Goal: Information Seeking & Learning: Learn about a topic

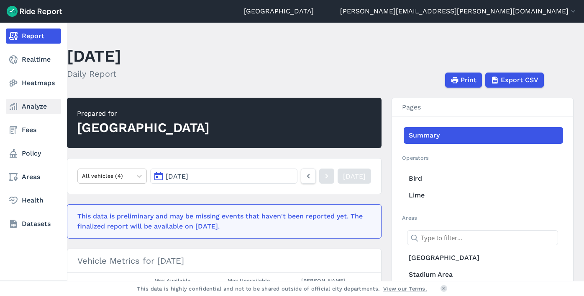
click at [19, 108] on link "Analyze" at bounding box center [33, 106] width 55 height 15
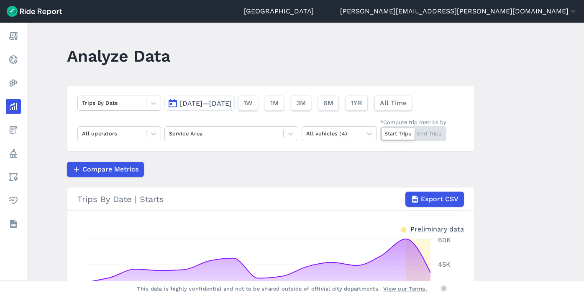
click at [185, 110] on button "[DATE]—[DATE]" at bounding box center [199, 102] width 70 height 15
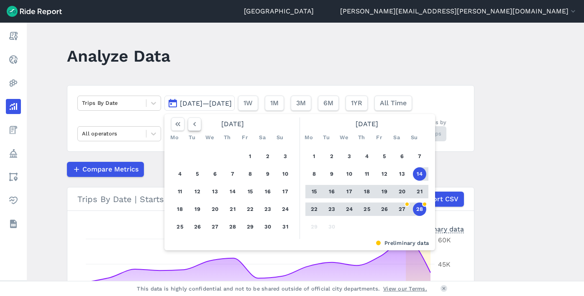
click at [196, 124] on icon "button" at bounding box center [194, 124] width 8 height 8
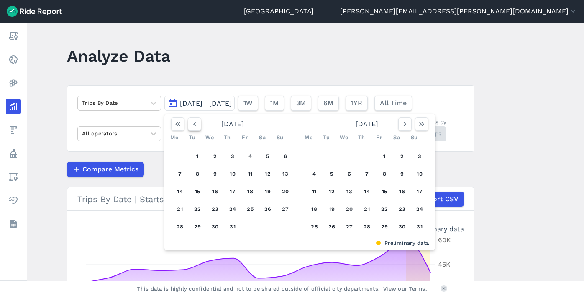
click at [196, 124] on icon "button" at bounding box center [194, 124] width 8 height 8
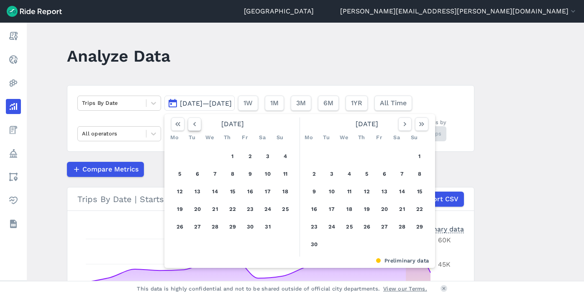
click at [196, 124] on icon "button" at bounding box center [194, 124] width 8 height 8
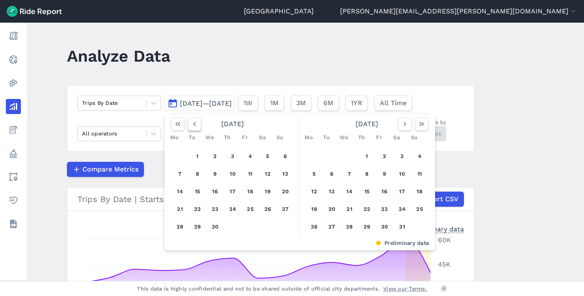
click at [196, 124] on icon "button" at bounding box center [194, 124] width 8 height 8
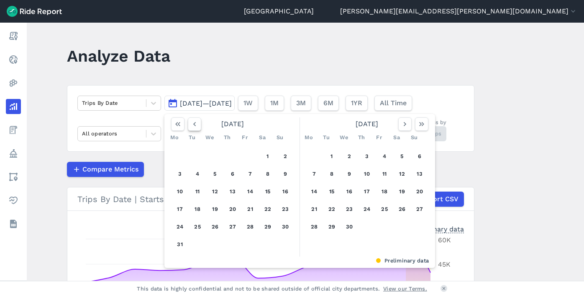
click at [196, 124] on icon "button" at bounding box center [194, 124] width 8 height 8
click at [197, 126] on icon "button" at bounding box center [194, 124] width 8 height 8
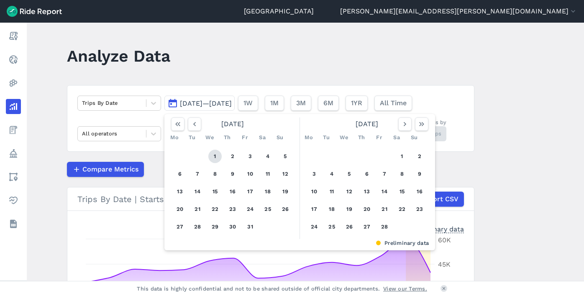
click at [217, 157] on button "1" at bounding box center [214, 155] width 13 height 13
click at [404, 127] on icon "button" at bounding box center [405, 124] width 8 height 8
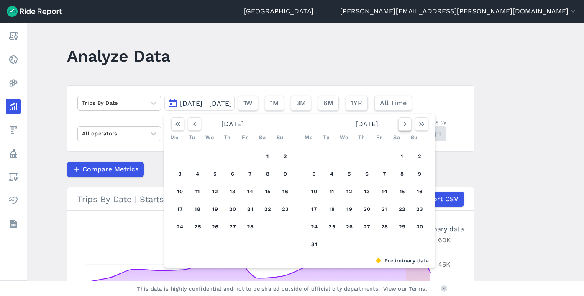
click at [404, 127] on icon "button" at bounding box center [405, 124] width 8 height 8
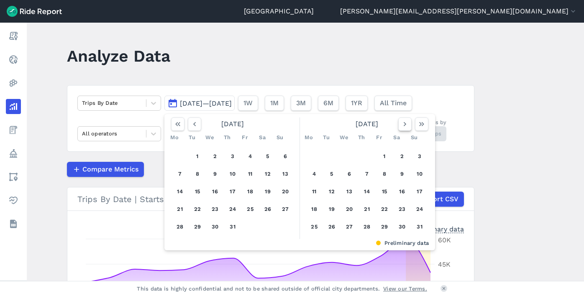
click at [404, 127] on icon "button" at bounding box center [405, 124] width 8 height 8
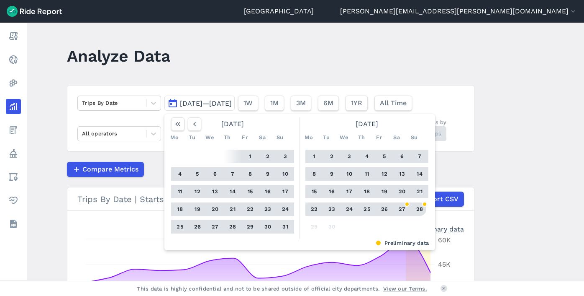
click at [421, 205] on button "28" at bounding box center [419, 208] width 13 height 13
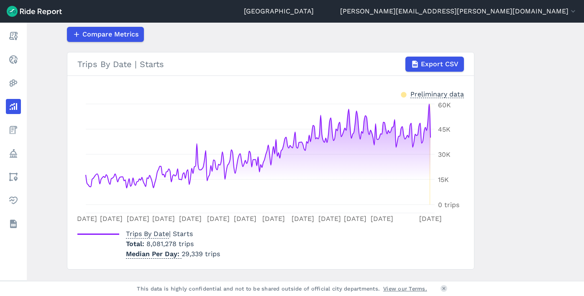
scroll to position [153, 0]
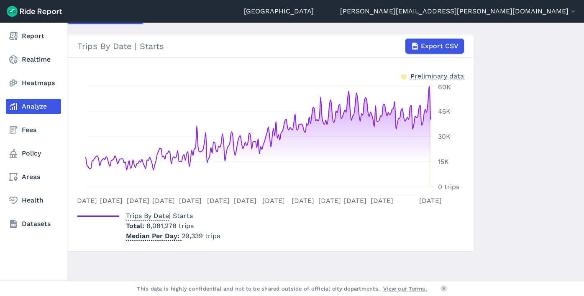
drag, startPoint x: 15, startPoint y: 245, endPoint x: 39, endPoint y: 240, distance: 24.0
click at [15, 245] on div "Report Realtime Heatmaps Analyze Fees Policy Areas Health Datasets" at bounding box center [33, 152] width 67 height 258
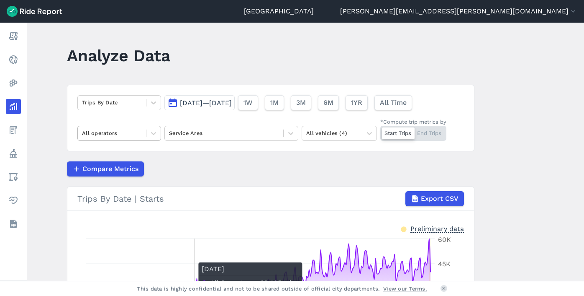
scroll to position [0, 0]
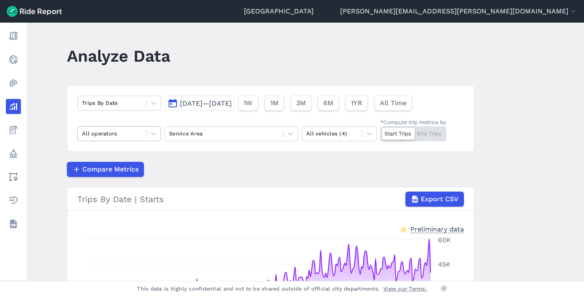
click at [120, 133] on div at bounding box center [112, 134] width 60 height 10
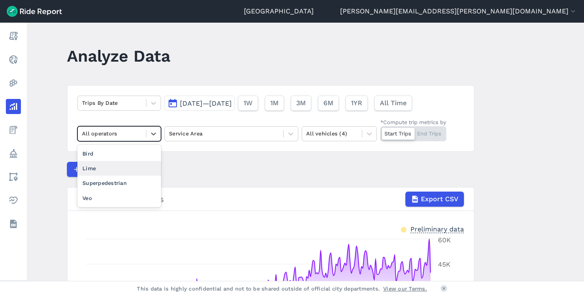
click at [107, 171] on div "Lime" at bounding box center [119, 168] width 84 height 15
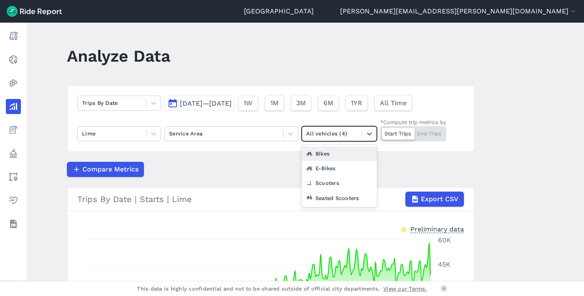
click at [350, 136] on div at bounding box center [331, 134] width 51 height 10
click at [325, 198] on div "Seated Scooters" at bounding box center [339, 197] width 75 height 15
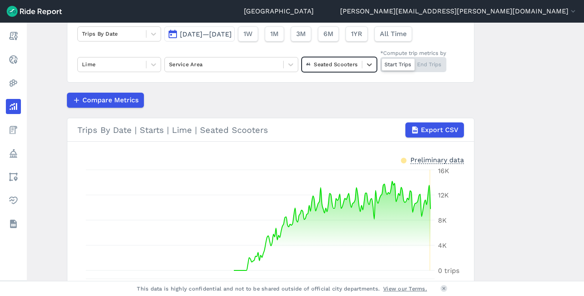
scroll to position [27, 0]
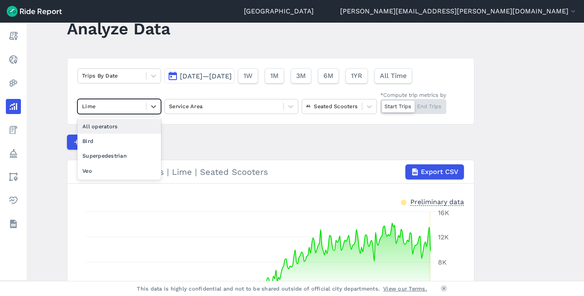
click at [116, 108] on div at bounding box center [112, 106] width 60 height 10
click at [114, 139] on div "Bird" at bounding box center [119, 141] width 84 height 15
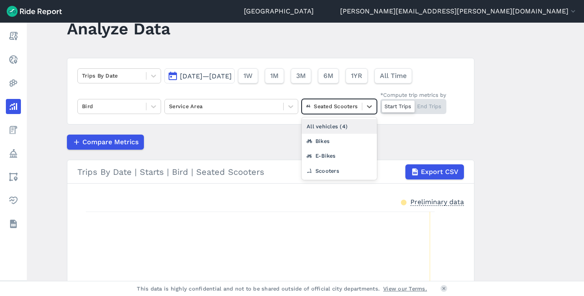
click at [354, 102] on div at bounding box center [331, 106] width 51 height 10
click at [336, 123] on div "All vehicles (4)" at bounding box center [339, 126] width 75 height 15
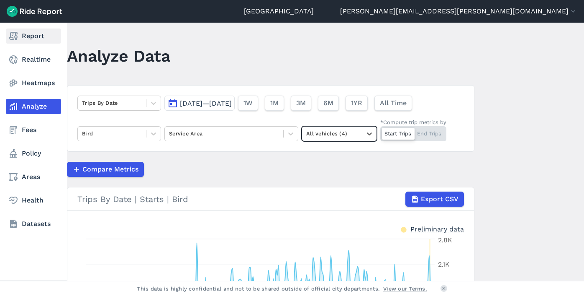
click at [17, 30] on link "Report" at bounding box center [33, 35] width 55 height 15
